Goal: Transaction & Acquisition: Purchase product/service

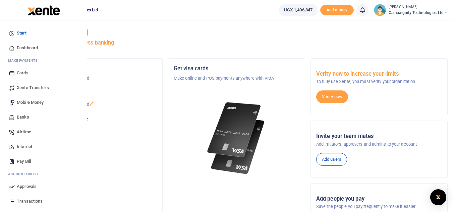
click at [30, 198] on span "Transactions" at bounding box center [30, 201] width 26 height 7
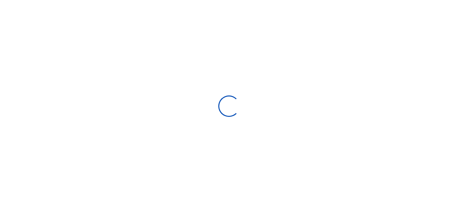
select select
type input "09/06/2025 - 10/05/2025"
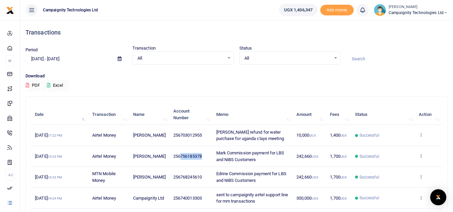
drag, startPoint x: 205, startPoint y: 157, endPoint x: 181, endPoint y: 158, distance: 24.9
click at [181, 158] on td "256756185378" at bounding box center [191, 156] width 43 height 21
copy span "756185378"
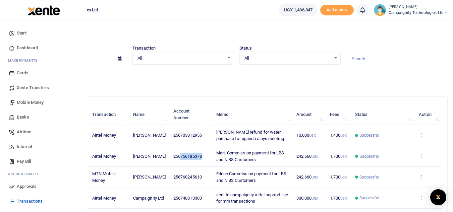
click at [16, 103] on link "Mobile Money" at bounding box center [43, 102] width 76 height 15
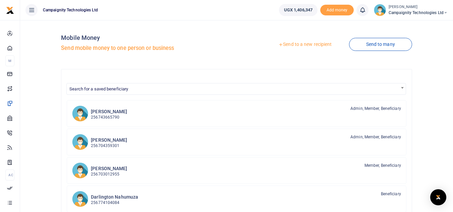
click at [305, 46] on link "Send to a new recipient" at bounding box center [305, 45] width 88 height 12
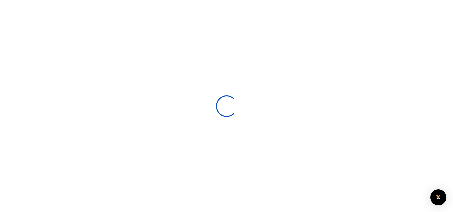
select select
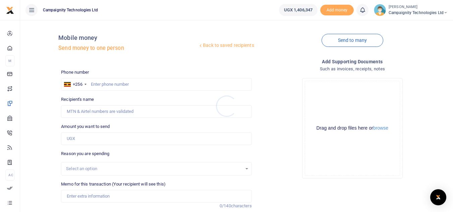
click at [114, 85] on div at bounding box center [226, 106] width 453 height 212
click at [114, 85] on input "text" at bounding box center [156, 84] width 191 height 13
paste input "756185378"
type input "756185378"
click at [85, 139] on input "Amount you want to send" at bounding box center [156, 139] width 191 height 13
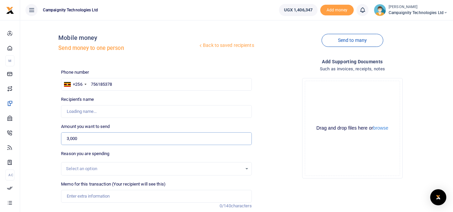
type input "3,0000"
type input "Mark Nakibinge"
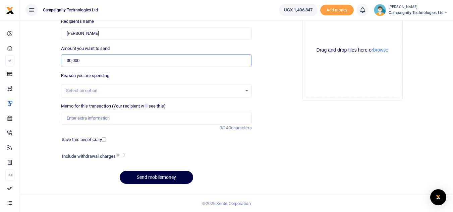
type input "30,000"
click at [206, 121] on input "Memo for this transaction (Your recipient will see this)" at bounding box center [156, 118] width 191 height 13
type input "Mark weekly facilitation"
click at [170, 176] on button "Send mobilemoney" at bounding box center [156, 177] width 73 height 13
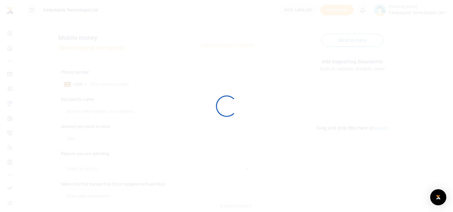
scroll to position [78, 0]
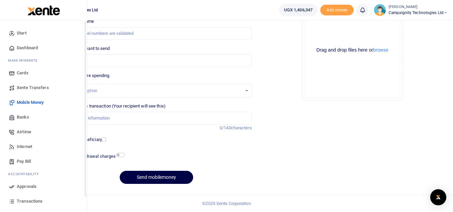
click at [27, 184] on span "Approvals" at bounding box center [27, 187] width 20 height 7
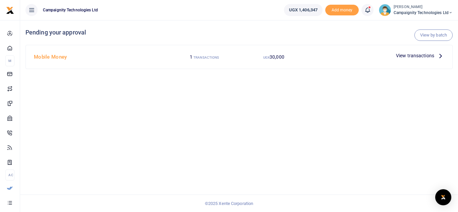
click at [418, 57] on span "View transactions" at bounding box center [415, 55] width 38 height 7
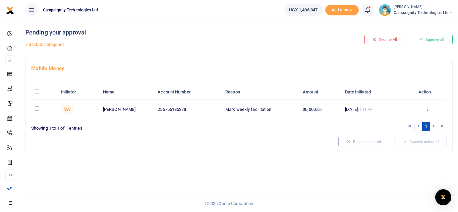
click at [416, 40] on button "Approve all" at bounding box center [432, 39] width 42 height 9
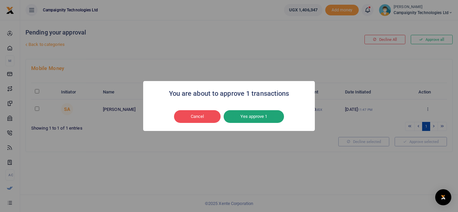
click at [279, 116] on button "Yes approve 1" at bounding box center [254, 116] width 60 height 13
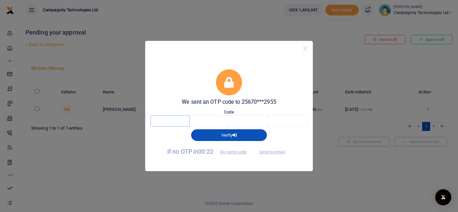
click at [186, 119] on input "text" at bounding box center [170, 120] width 39 height 11
type input "3"
type input "1"
type input "5"
type input "7"
